Goal: Information Seeking & Learning: Learn about a topic

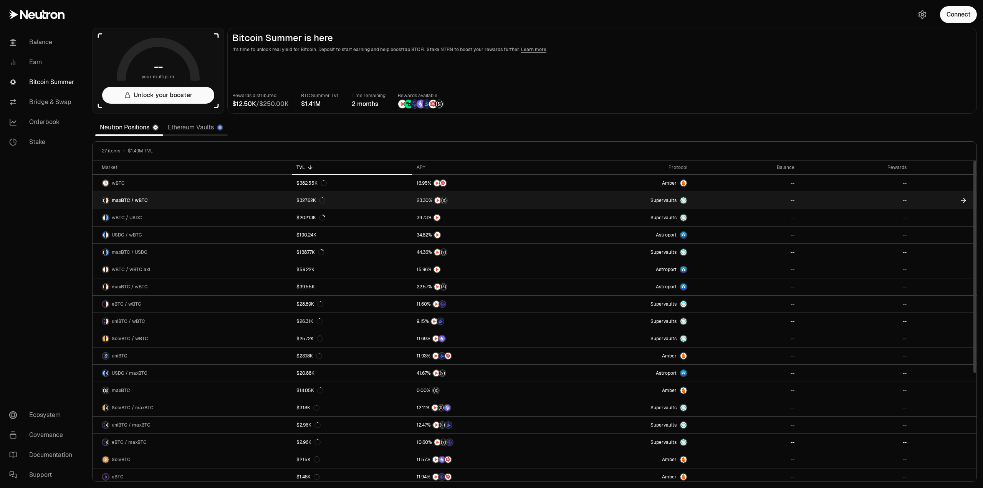
click at [402, 201] on link "$327.62K" at bounding box center [352, 200] width 120 height 17
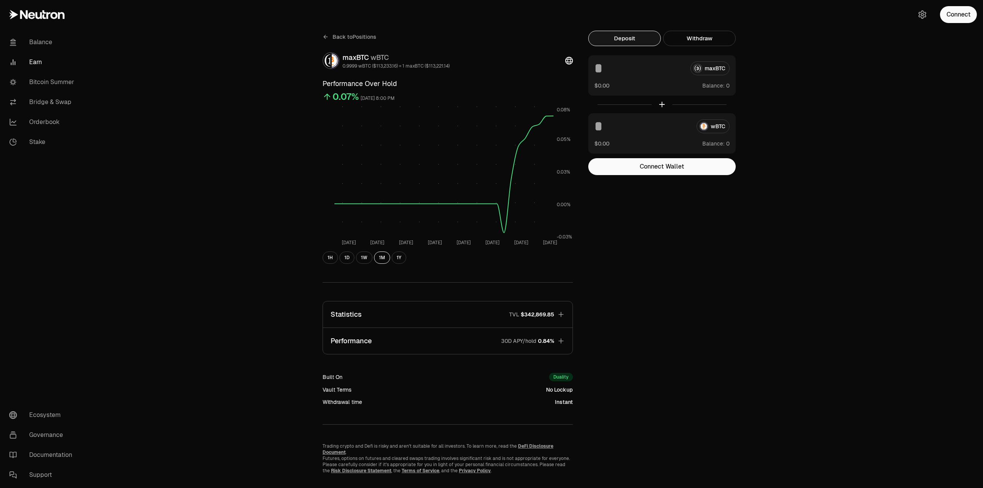
scroll to position [10, 0]
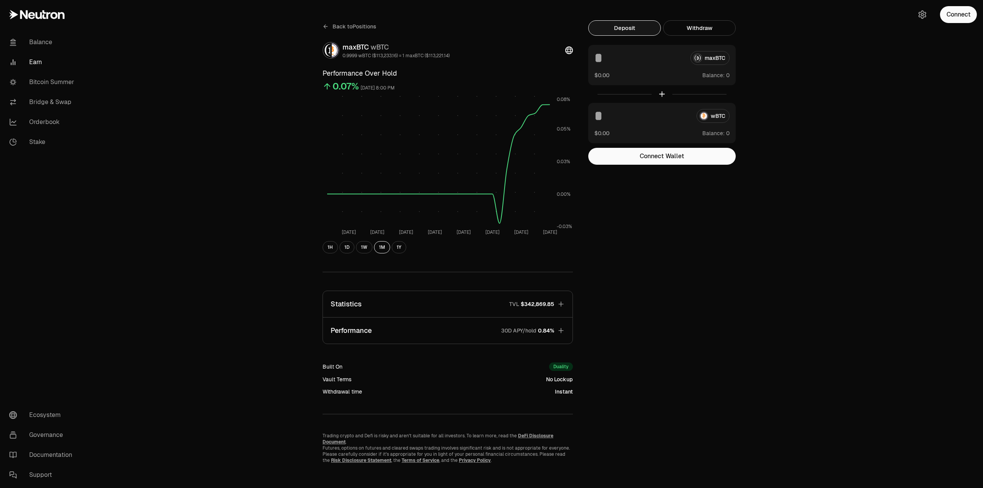
click at [560, 302] on icon "button" at bounding box center [561, 304] width 8 height 8
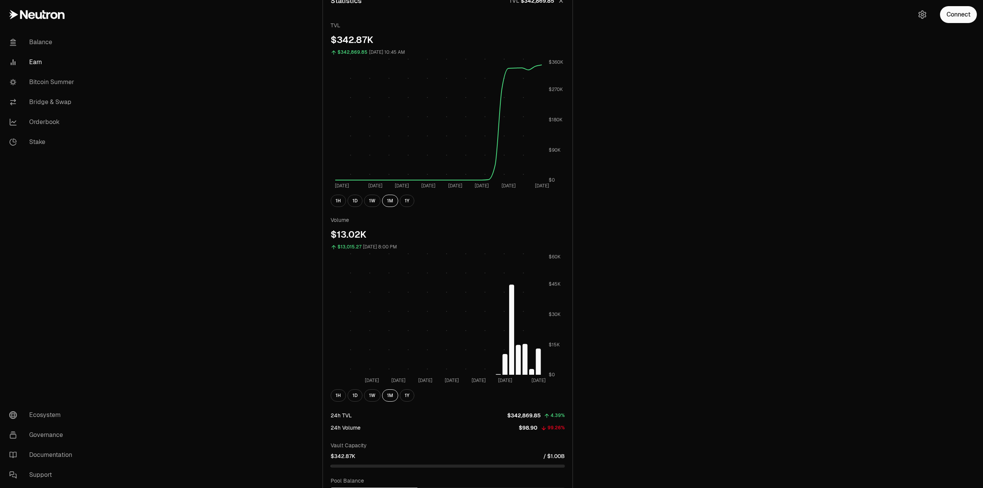
scroll to position [506, 0]
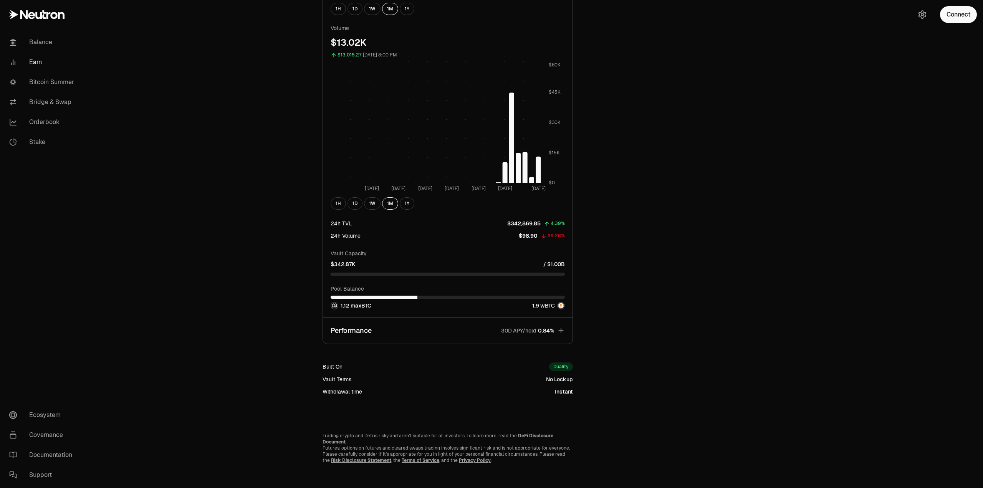
click at [560, 331] on icon "button" at bounding box center [560, 330] width 5 height 5
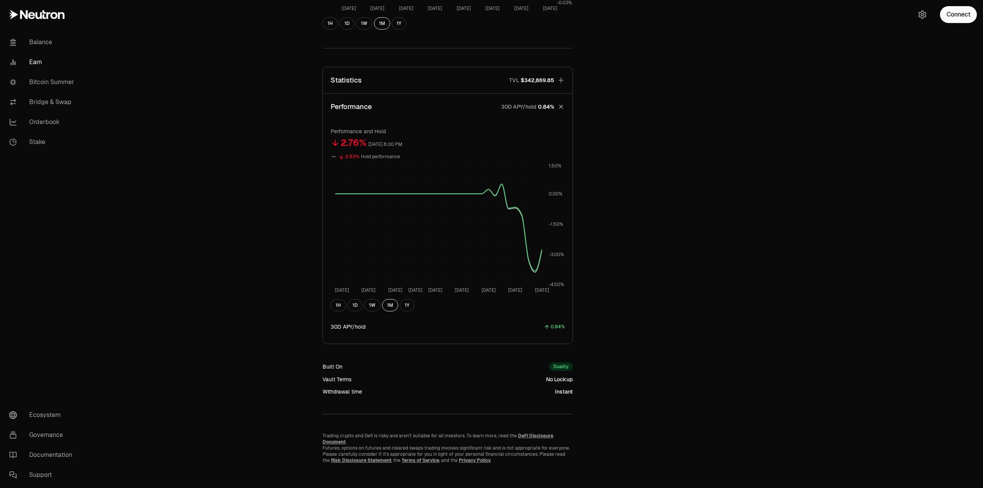
scroll to position [0, 0]
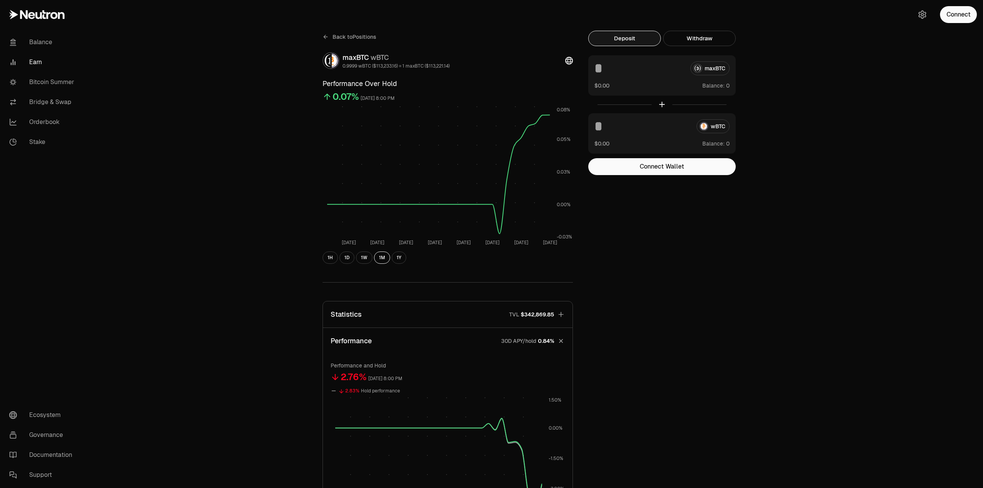
click at [560, 313] on icon "button" at bounding box center [561, 315] width 8 height 8
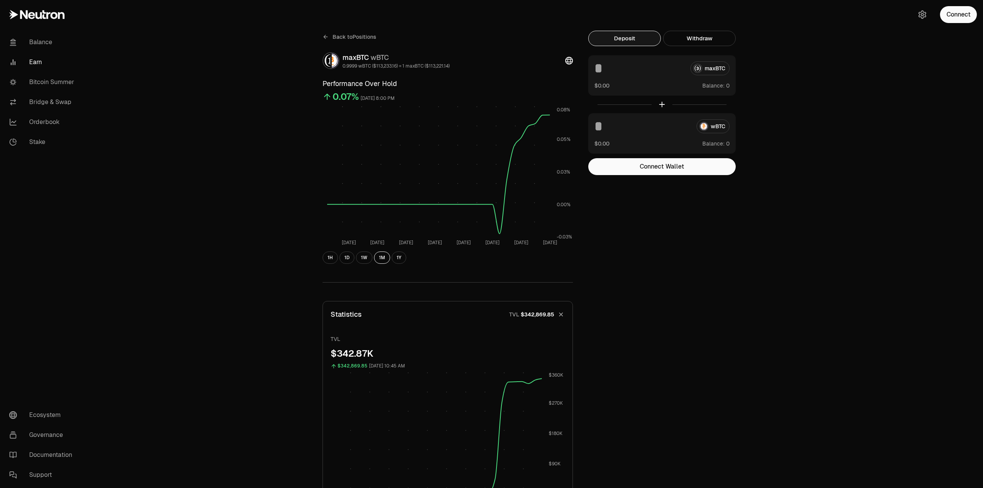
click at [324, 36] on icon at bounding box center [325, 36] width 2 height 3
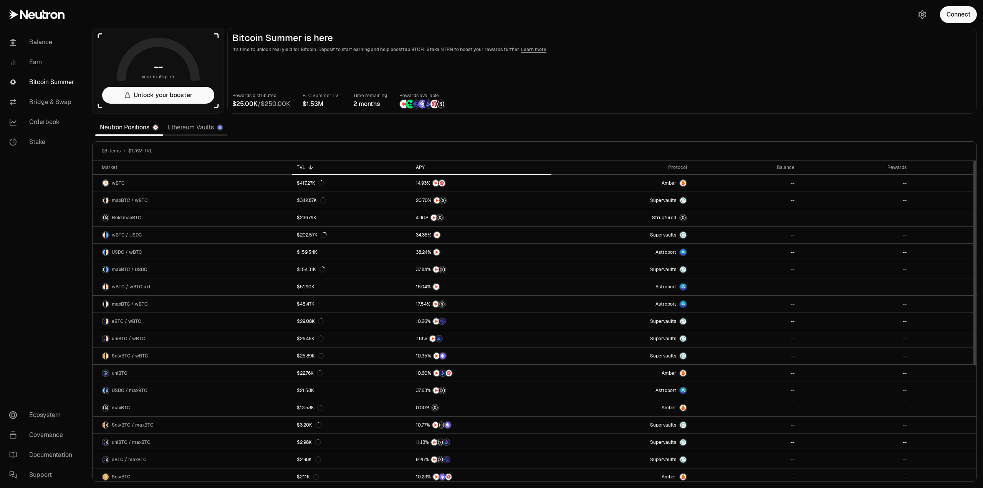
click at [418, 168] on div "APY" at bounding box center [481, 167] width 131 height 6
